Goal: Task Accomplishment & Management: Use online tool/utility

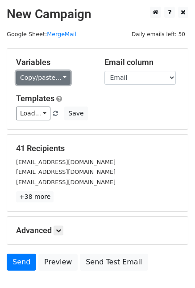
drag, startPoint x: 40, startPoint y: 76, endPoint x: 46, endPoint y: 76, distance: 6.2
click at [40, 76] on link "Copy/paste..." at bounding box center [43, 78] width 54 height 14
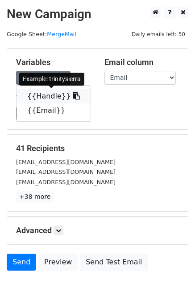
click at [50, 96] on link "{{Handle}}" at bounding box center [54, 96] width 74 height 14
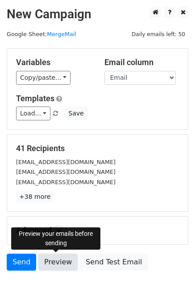
click at [54, 258] on link "Preview" at bounding box center [57, 262] width 39 height 17
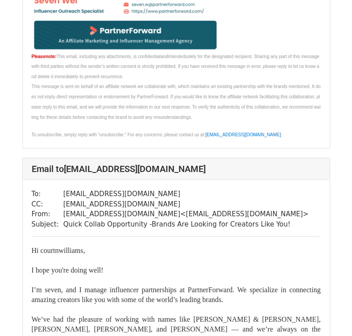
scroll to position [1161, 0]
